Goal: Register for event/course

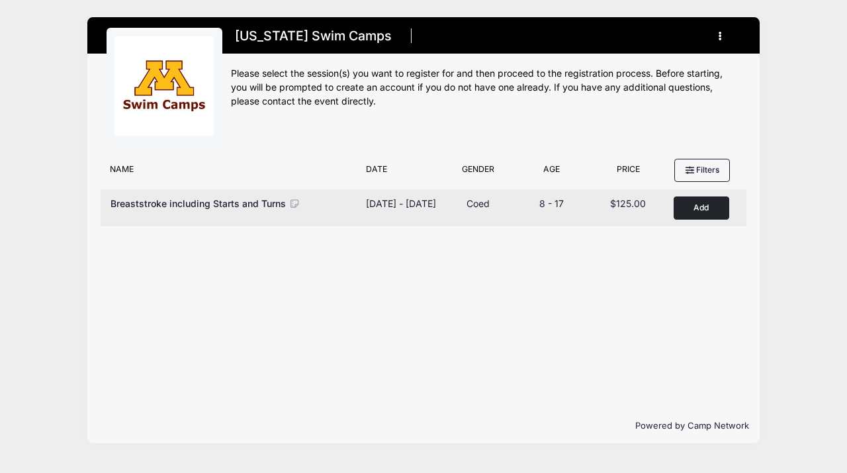
click at [694, 206] on button "Add to Cart" at bounding box center [702, 208] width 56 height 23
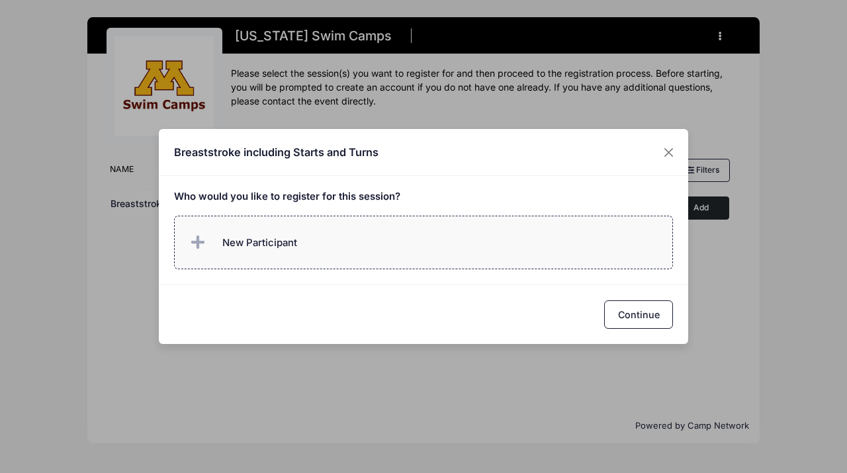
click at [193, 243] on icon at bounding box center [200, 243] width 19 height 0
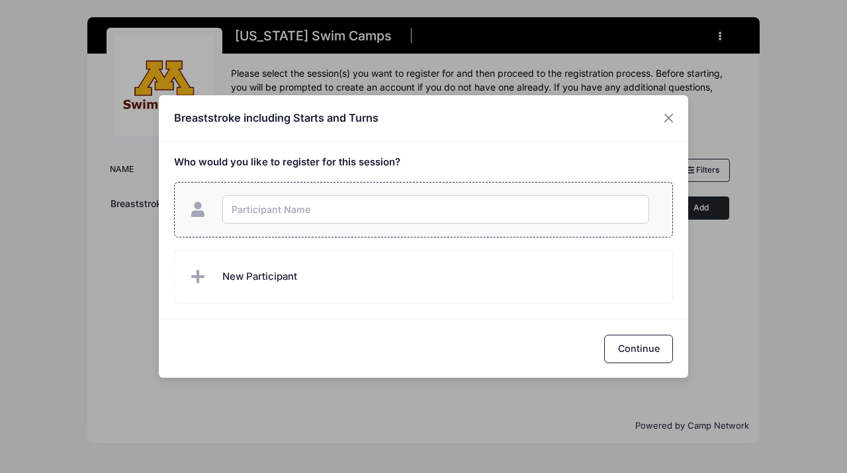
click at [265, 209] on input "text" at bounding box center [435, 209] width 427 height 28
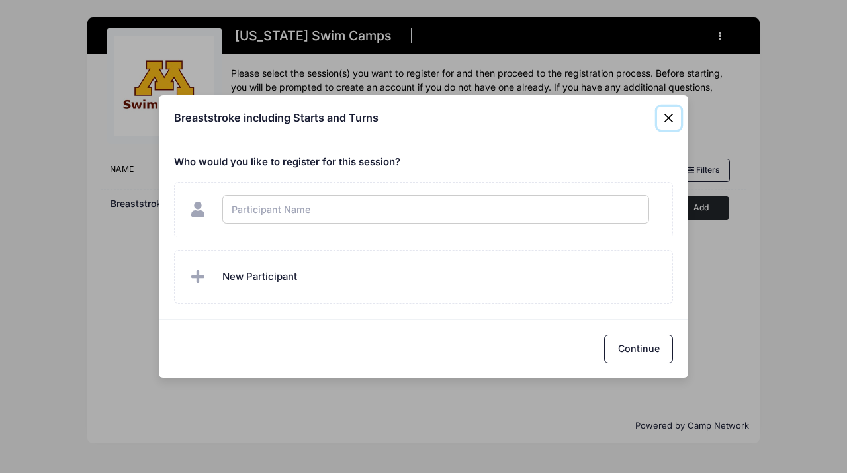
click at [665, 113] on div "Breaststroke including Starts and Turns Who would you like to register for this…" at bounding box center [423, 236] width 847 height 473
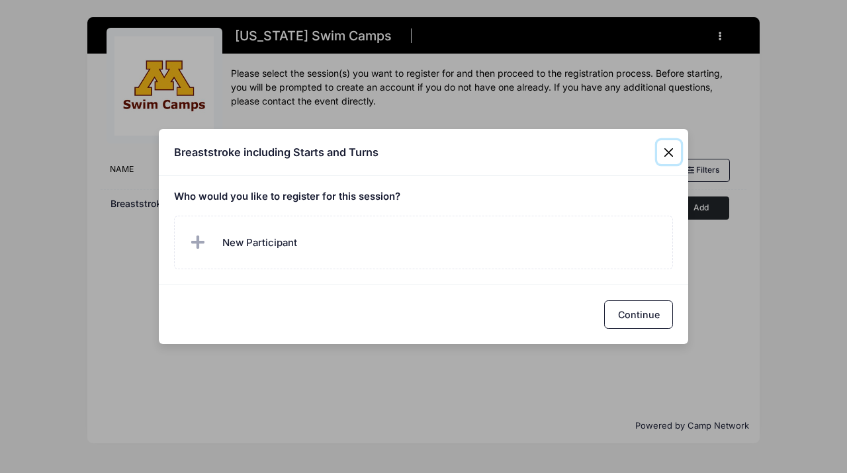
click at [665, 150] on button "Close" at bounding box center [669, 152] width 24 height 24
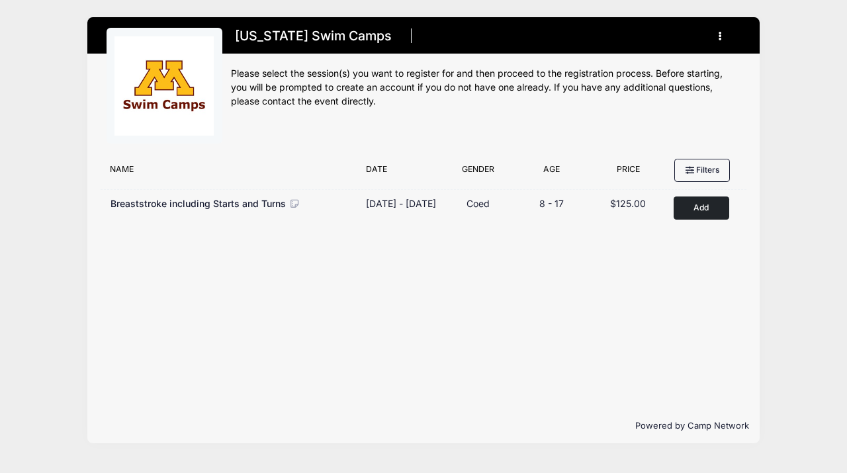
click at [721, 36] on icon "button" at bounding box center [724, 36] width 11 height 0
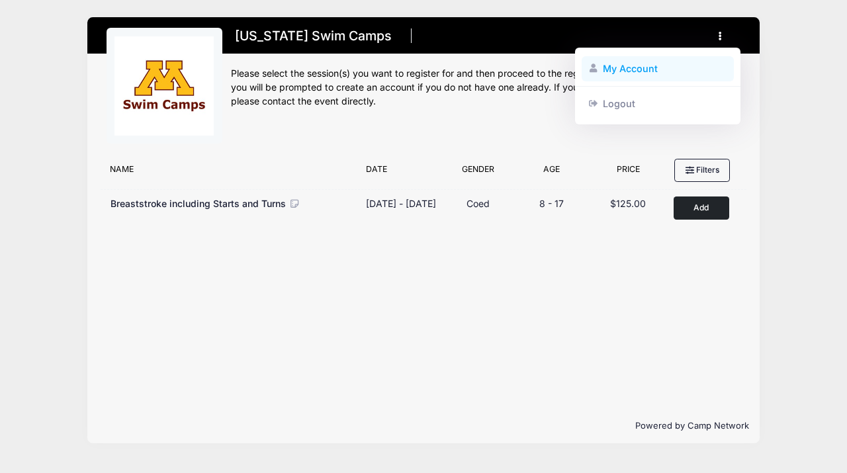
click at [609, 69] on link "My Account" at bounding box center [658, 68] width 153 height 25
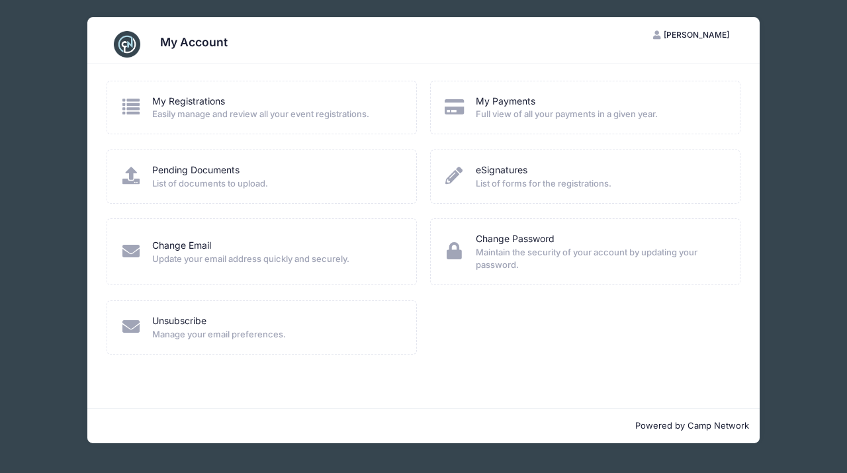
click at [453, 100] on icon at bounding box center [455, 106] width 22 height 17
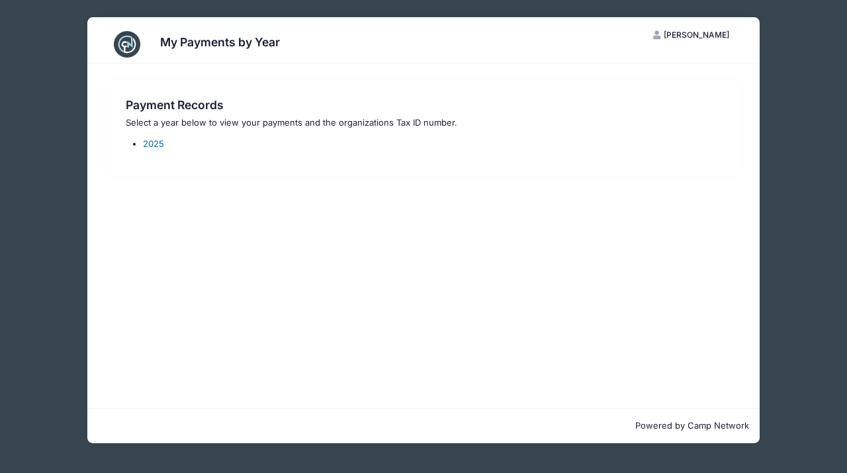
click at [156, 144] on link "2025" at bounding box center [153, 143] width 21 height 11
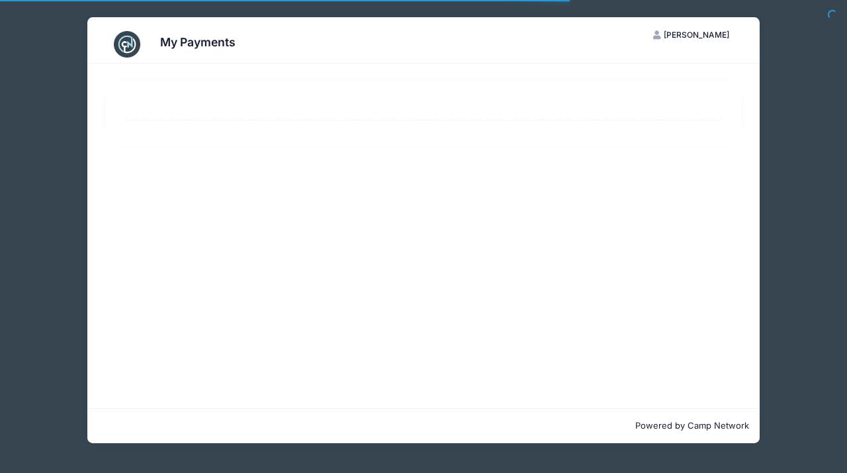
select select "10"
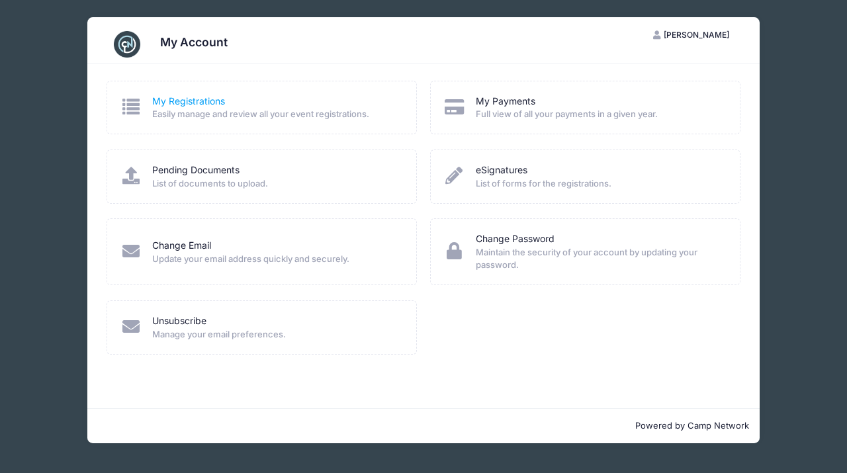
click at [169, 102] on link "My Registrations" at bounding box center [188, 102] width 73 height 14
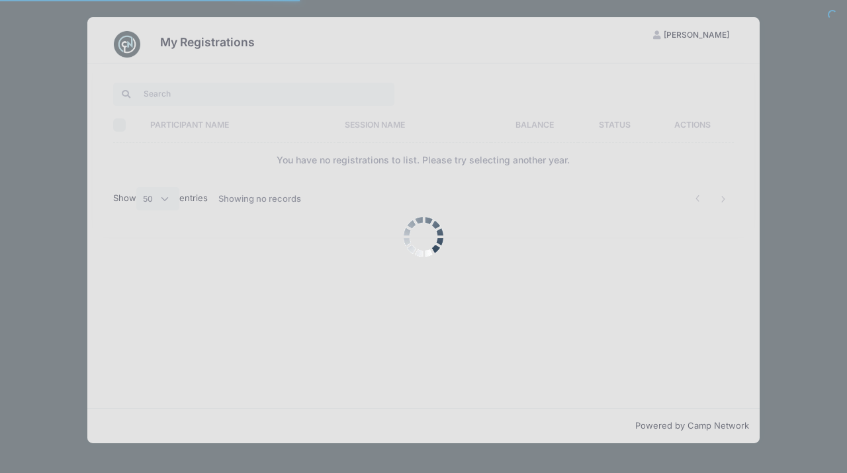
select select "50"
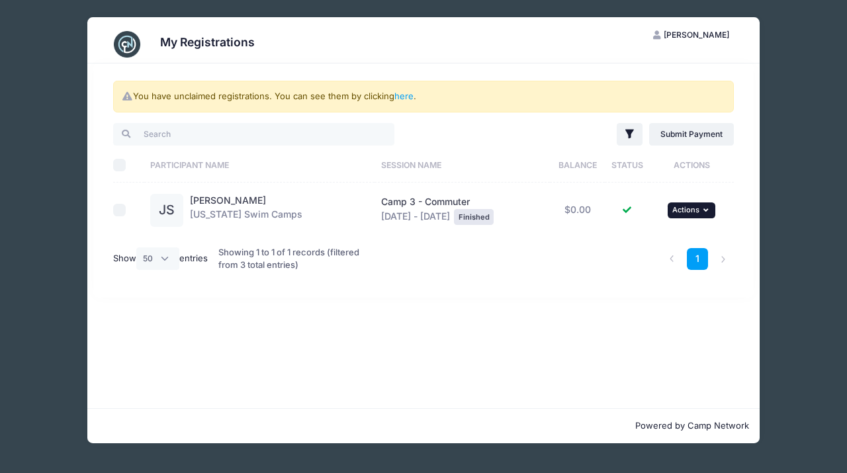
click at [710, 212] on icon "button" at bounding box center [708, 210] width 8 height 7
click at [451, 326] on div "You have unclaimed registrations. You can see them by clicking here . Filter Fi…" at bounding box center [423, 236] width 673 height 345
click at [405, 94] on link "here" at bounding box center [404, 96] width 19 height 11
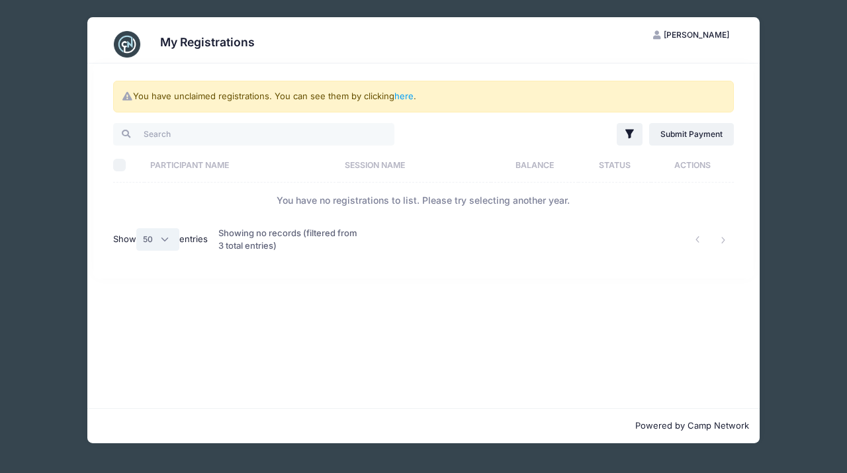
click at [164, 240] on select "All 10 25 50" at bounding box center [158, 239] width 44 height 23
click at [408, 93] on link "here" at bounding box center [404, 96] width 19 height 11
click at [402, 95] on link "here" at bounding box center [404, 96] width 19 height 11
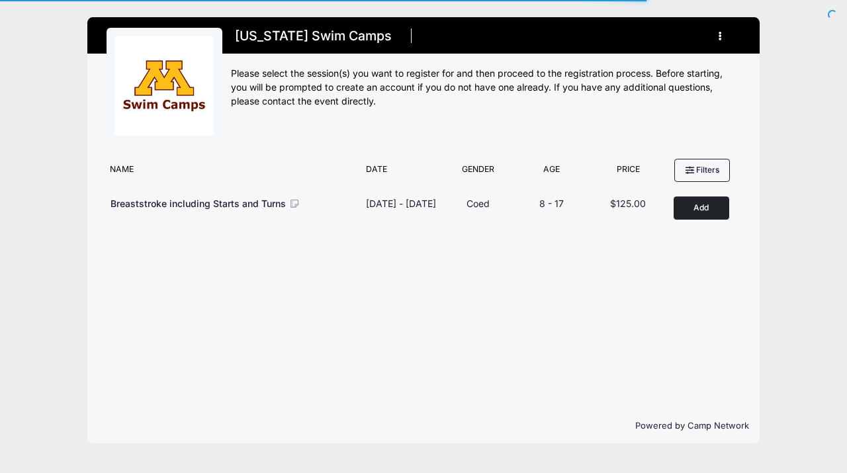
click at [718, 31] on button "button" at bounding box center [723, 35] width 36 height 23
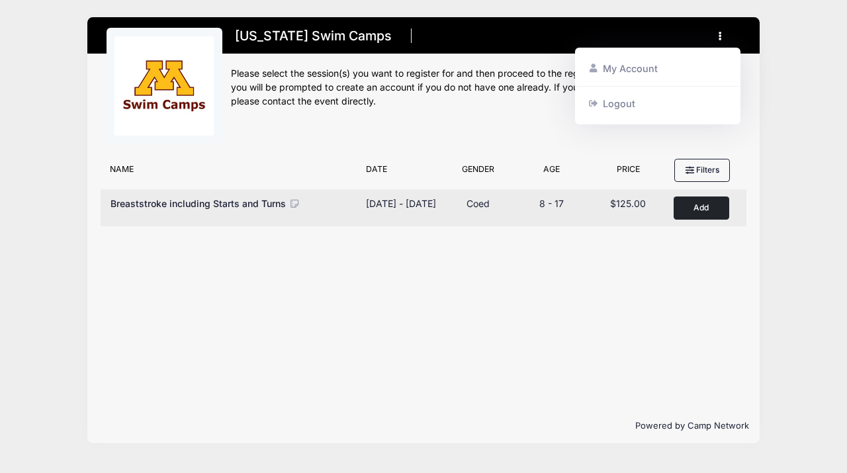
click at [700, 213] on button "Add to Cart" at bounding box center [702, 208] width 56 height 23
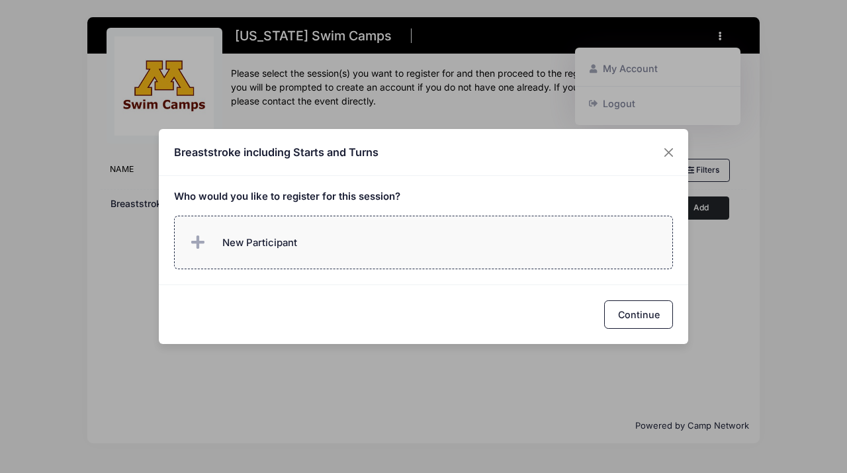
click at [314, 236] on label "New Participant" at bounding box center [424, 243] width 500 height 54
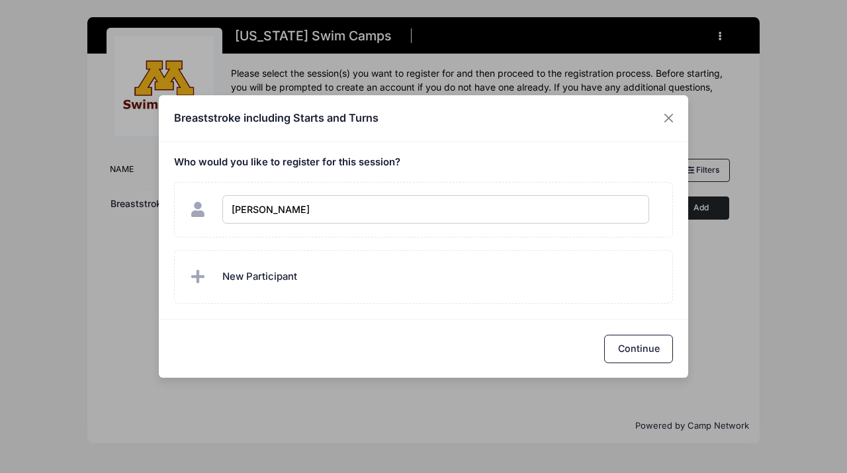
type input "Joon Shrestha"
click at [639, 344] on button "Continue" at bounding box center [638, 349] width 69 height 28
checkbox input "true"
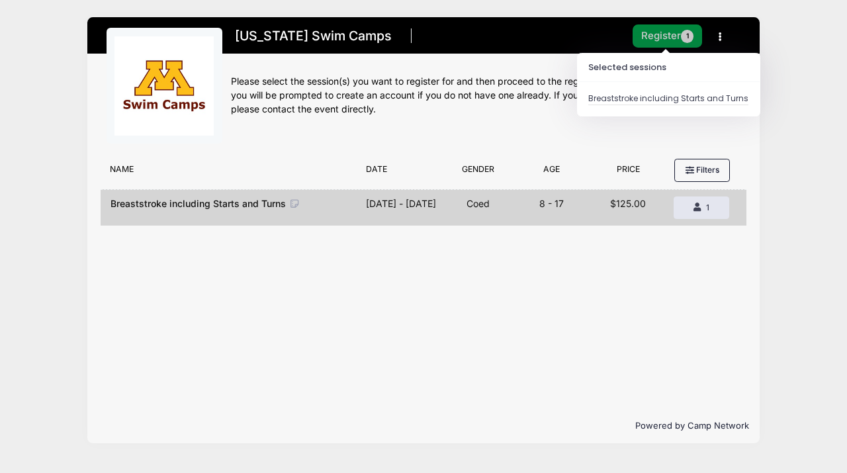
click at [661, 34] on button "Register 1" at bounding box center [668, 35] width 70 height 23
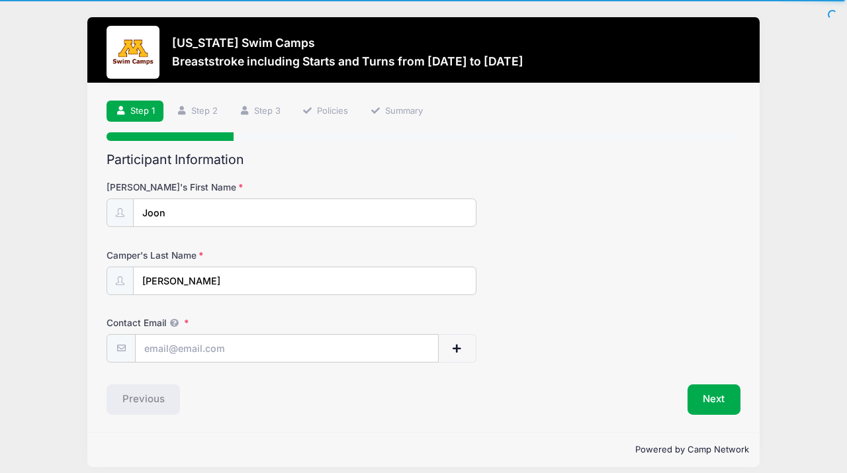
scroll to position [11, 0]
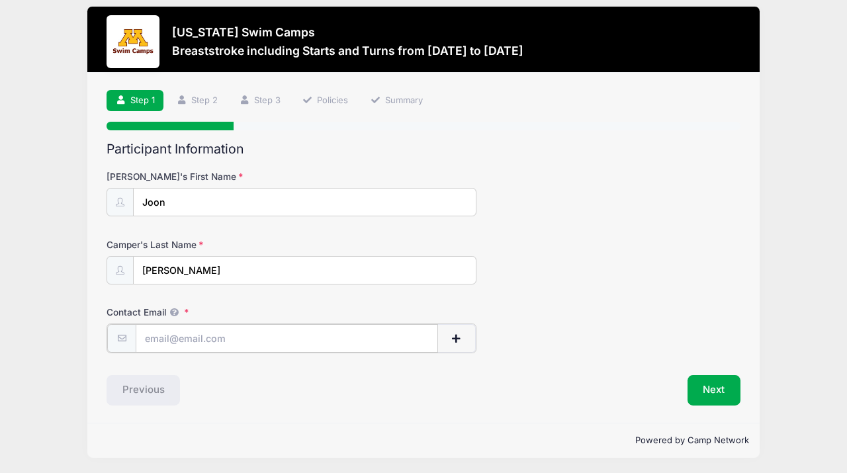
click at [184, 336] on input "Contact Email" at bounding box center [287, 338] width 303 height 28
type input "nadine.schaefer75@gmail.com"
type input "Nadine"
type input "Schaefer"
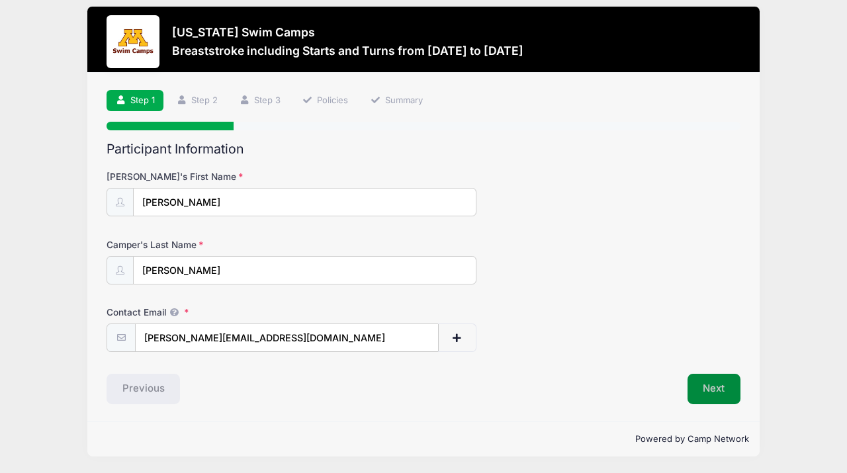
click at [713, 391] on button "Next" at bounding box center [715, 389] width 54 height 30
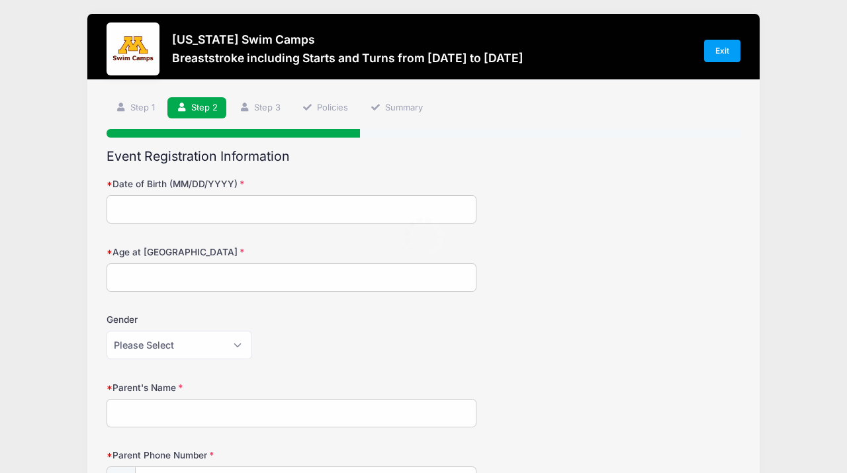
scroll to position [0, 0]
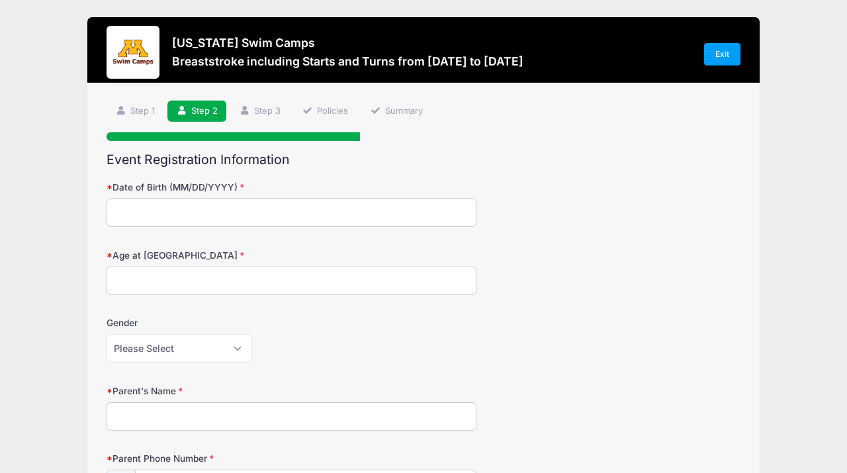
click at [160, 205] on input "Date of Birth (MM/DD/YYYY)" at bounding box center [292, 213] width 370 height 28
type input "04/18/2017"
click at [131, 279] on input "Age at Camp" at bounding box center [292, 281] width 370 height 28
type input "8"
click at [166, 348] on select "Please Select Female Male" at bounding box center [180, 348] width 146 height 28
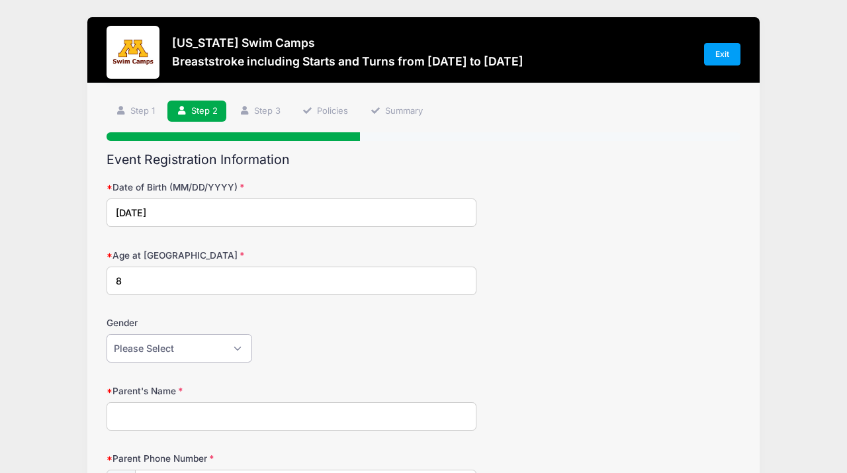
select select "Female"
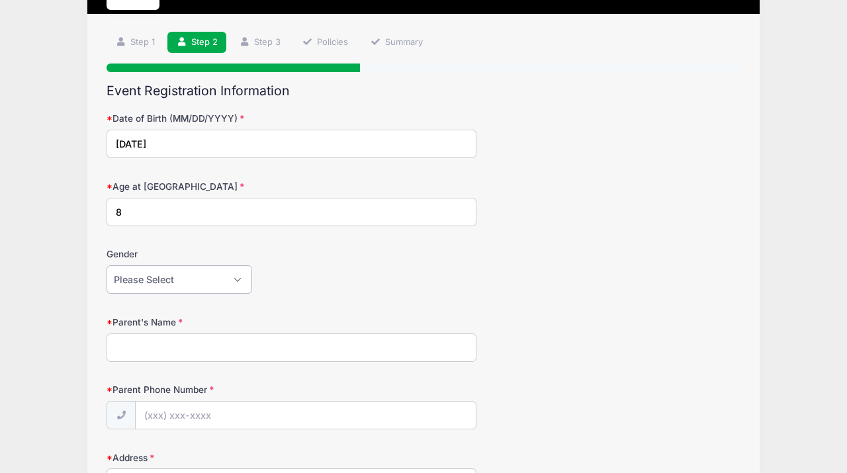
scroll to position [81, 0]
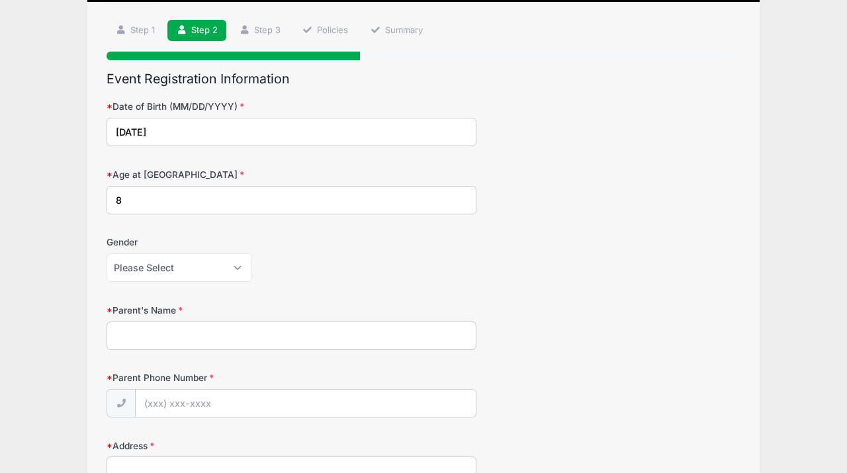
click at [160, 334] on input "Parent's Name" at bounding box center [292, 336] width 370 height 28
type input "Nadine Schaefer"
click at [162, 403] on input "Parent Phone Number" at bounding box center [306, 404] width 340 height 28
type input "(612) 481-3229"
type input "2512 Hennepin Ave"
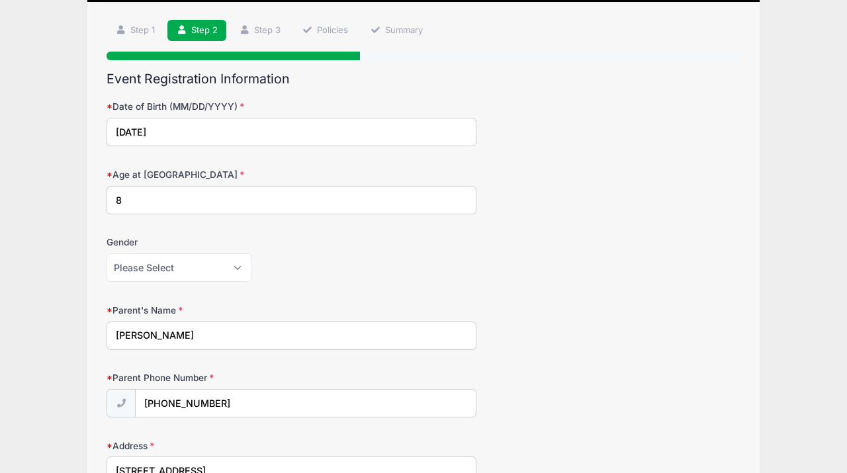
type input "Minneapolis"
select select "MN"
type input "55405"
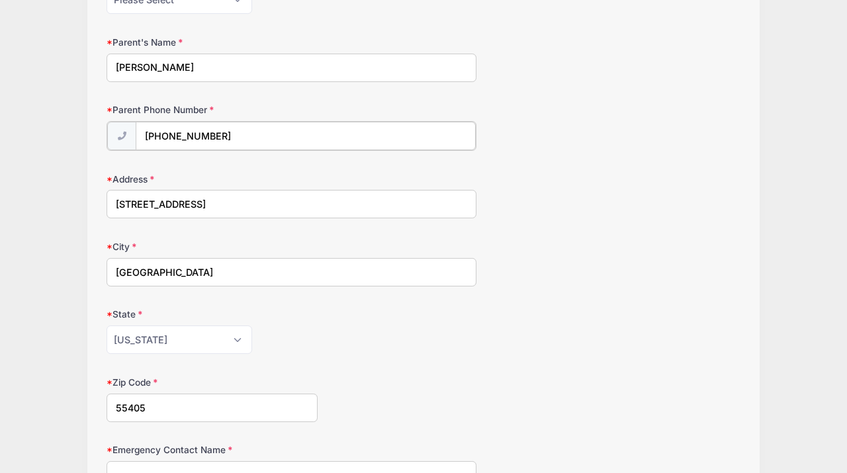
scroll to position [362, 0]
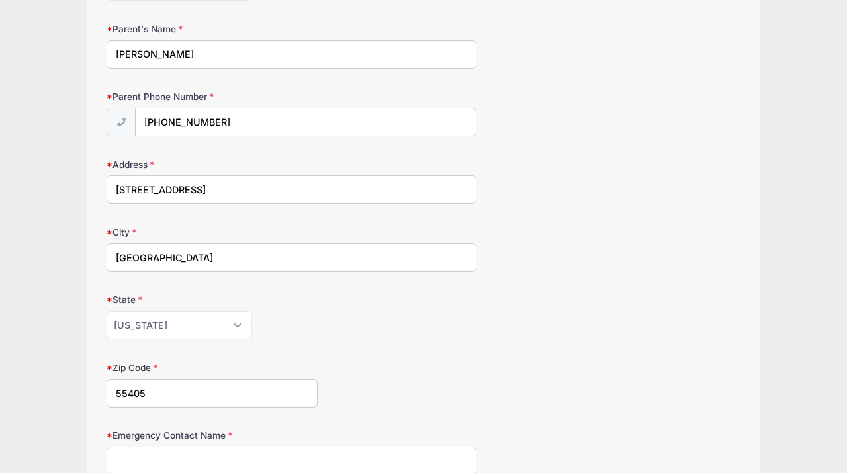
click at [220, 187] on input "2512 Hennepin Ave" at bounding box center [292, 189] width 370 height 28
drag, startPoint x: 198, startPoint y: 188, endPoint x: 97, endPoint y: 187, distance: 101.3
click at [97, 187] on div "Step 2 /7 Step 1 Step 2 Step 3 Policies Summary Participant Information Camper'…" at bounding box center [423, 229] width 673 height 1016
type input "e"
type input "2408 Girard Avenue South"
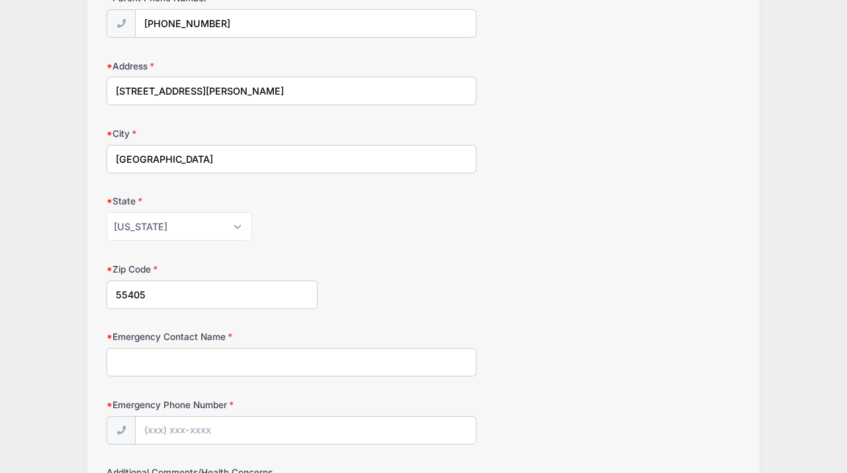
scroll to position [489, 0]
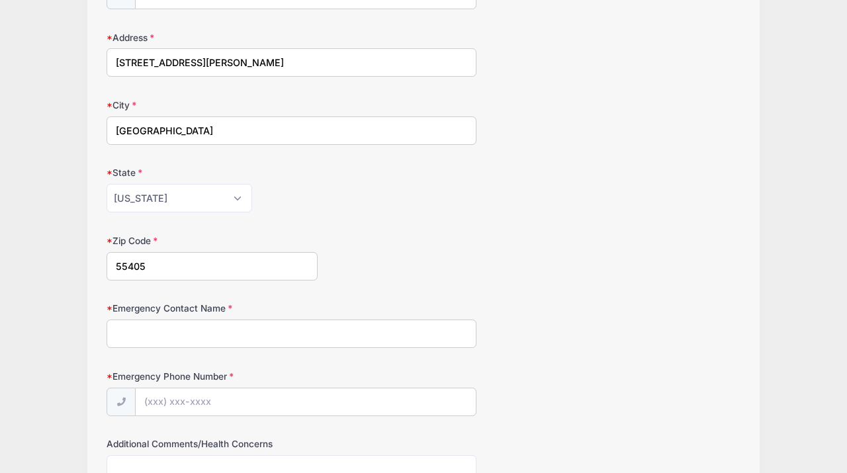
click at [140, 330] on input "Emergency Contact Name" at bounding box center [292, 334] width 370 height 28
type input "Saujanya Shrestha"
click at [162, 399] on input "Emergency Phone Number" at bounding box center [306, 403] width 340 height 28
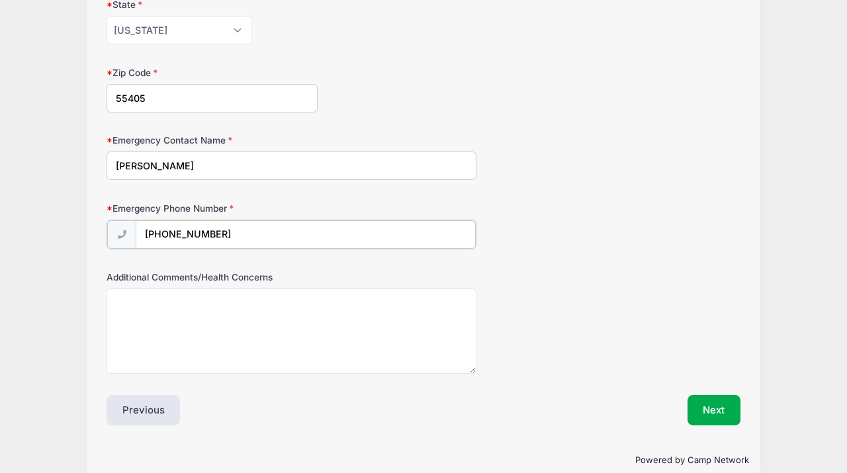
scroll to position [679, 0]
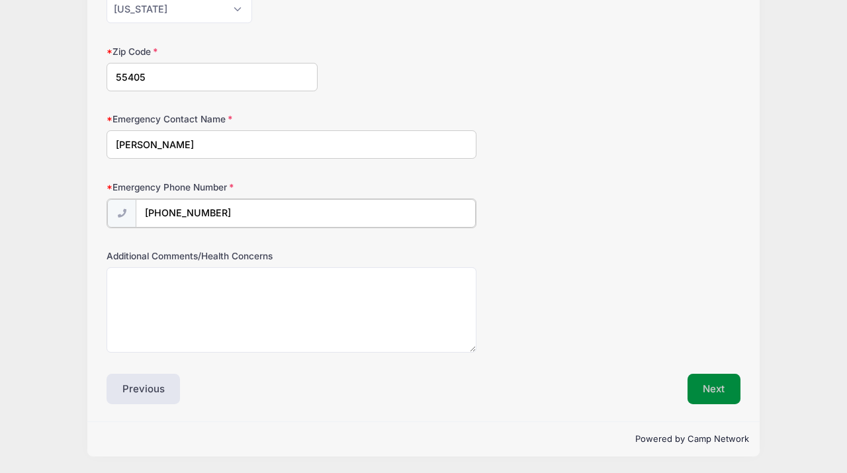
type input "(612) 695-7780"
click at [714, 392] on button "Next" at bounding box center [715, 388] width 54 height 30
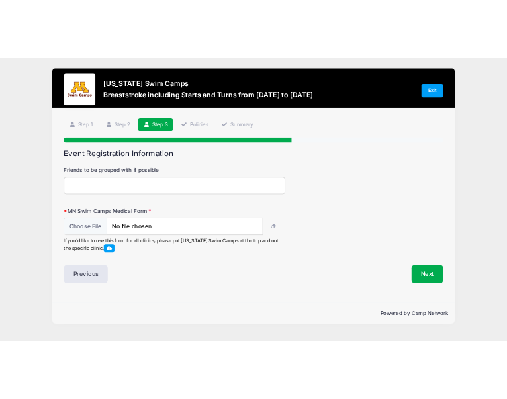
scroll to position [0, 0]
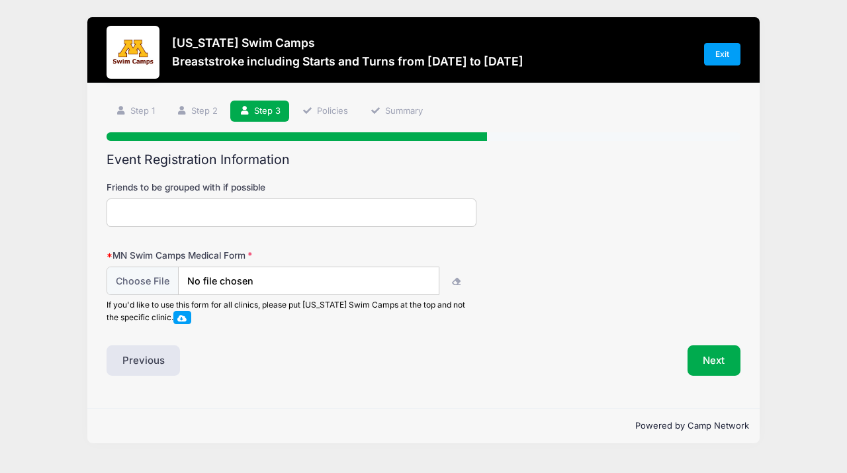
click at [201, 207] on input "Friends to be grouped with if possible" at bounding box center [292, 213] width 370 height 28
type input "n/a"
click at [211, 285] on input "file" at bounding box center [273, 281] width 332 height 28
click at [453, 283] on icon "button" at bounding box center [456, 283] width 11 height 0
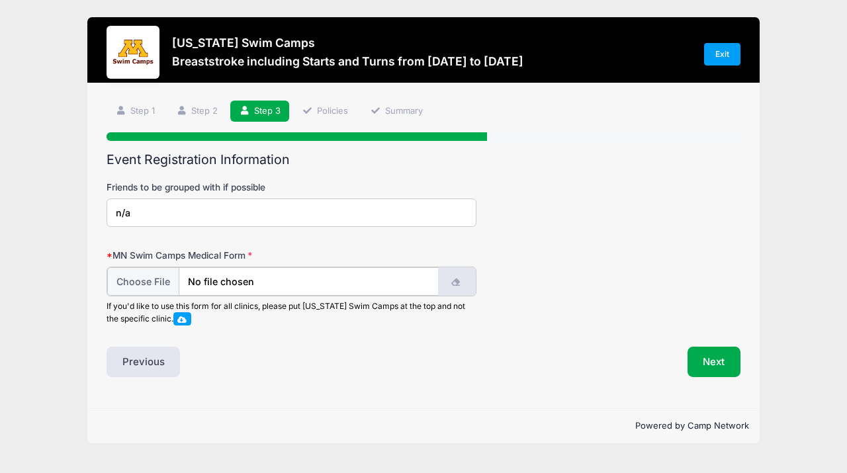
click at [453, 283] on icon "button" at bounding box center [456, 283] width 11 height 0
click at [456, 283] on icon "button" at bounding box center [456, 283] width 11 height 0
click at [183, 313] on span at bounding box center [182, 317] width 18 height 13
click at [204, 281] on input "file" at bounding box center [273, 281] width 332 height 28
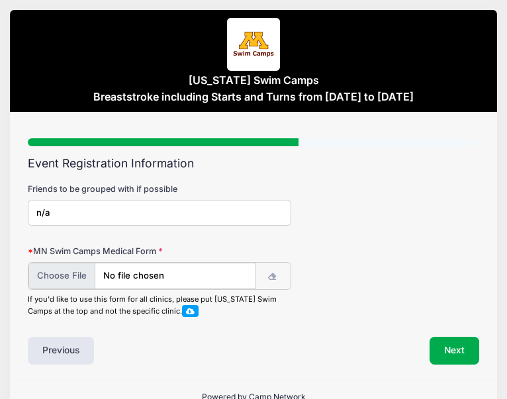
click at [52, 278] on input "file" at bounding box center [142, 276] width 228 height 26
type input "C:\fakepath\Swim Camp Medical Form.pdf"
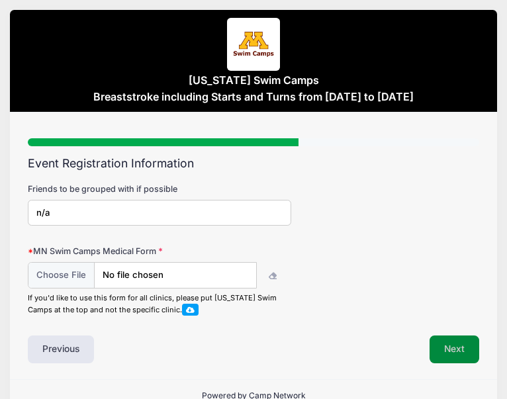
click at [449, 342] on button "Next" at bounding box center [455, 350] width 50 height 28
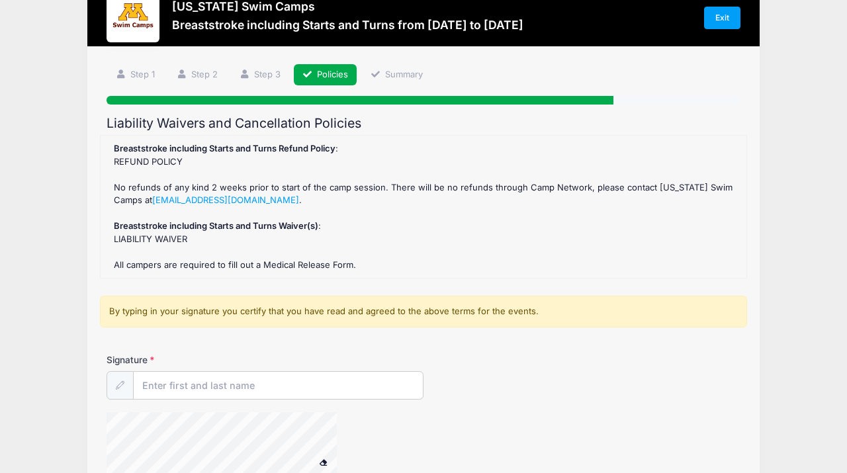
scroll to position [43, 0]
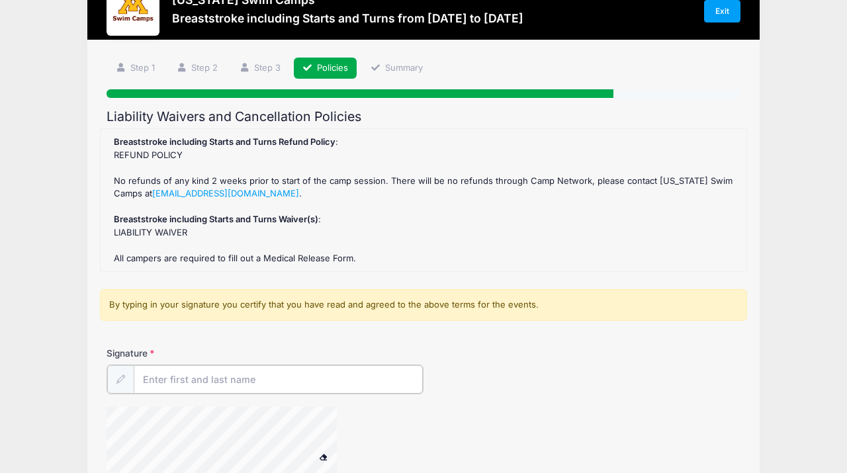
click at [154, 375] on input "Signature" at bounding box center [278, 379] width 289 height 28
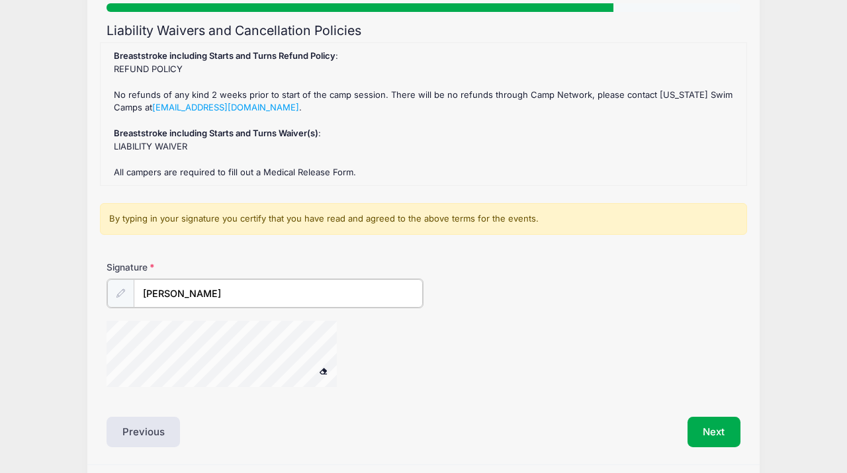
scroll to position [128, 0]
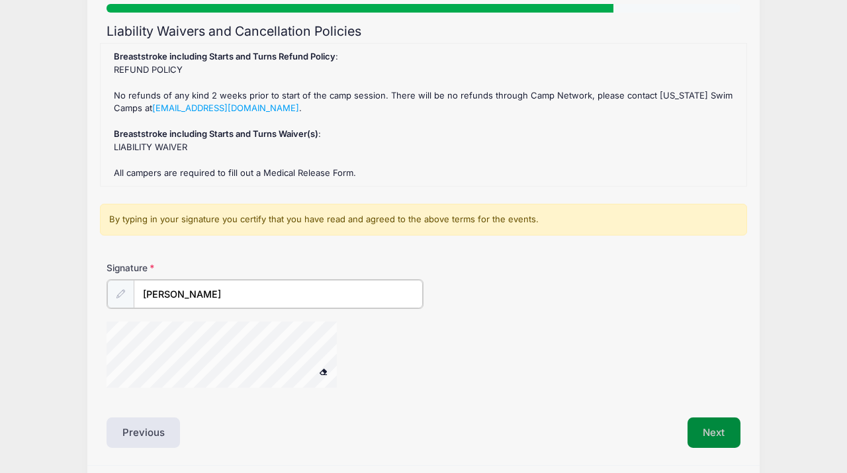
type input "Nadine Schaefer"
click at [722, 429] on button "Next" at bounding box center [715, 431] width 54 height 30
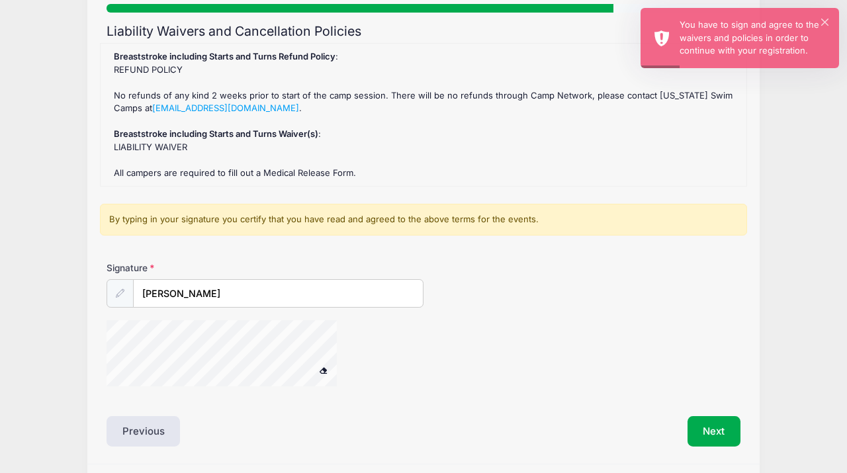
click at [328, 367] on button at bounding box center [323, 371] width 23 height 17
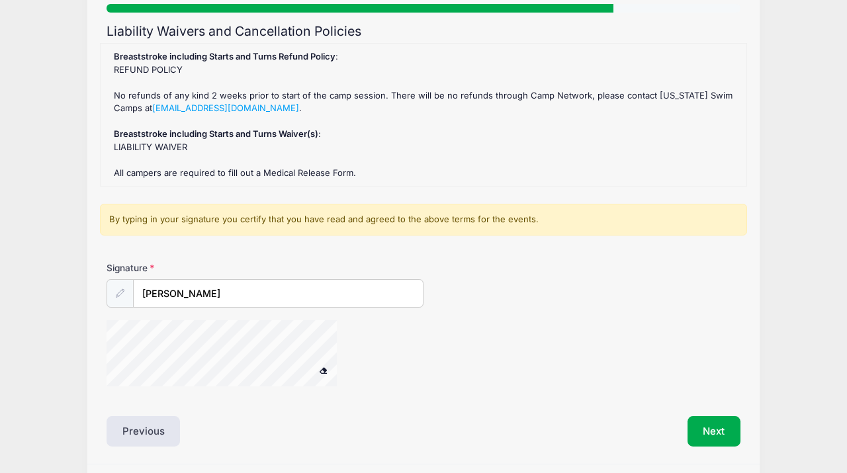
click at [236, 355] on div "Signature Nadine Schaefer" at bounding box center [423, 330] width 647 height 138
click at [718, 434] on button "Next" at bounding box center [715, 431] width 54 height 30
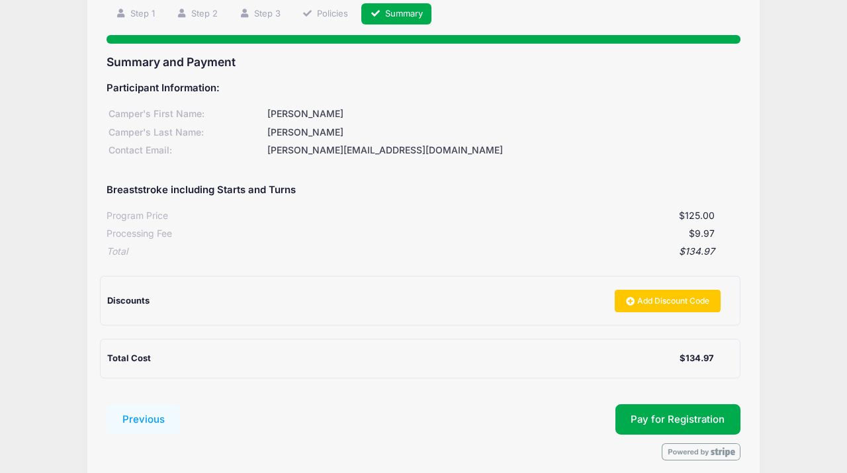
scroll to position [154, 0]
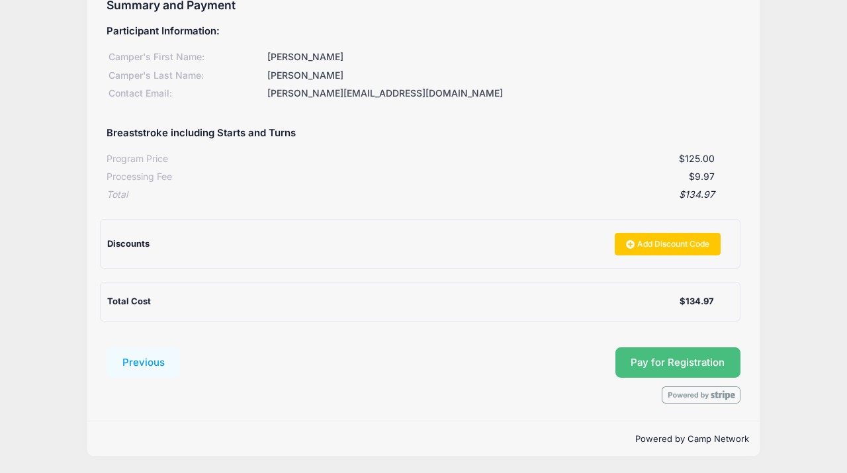
click at [672, 369] on button "Pay for Registration" at bounding box center [679, 363] width 126 height 30
